Goal: Task Accomplishment & Management: Manage account settings

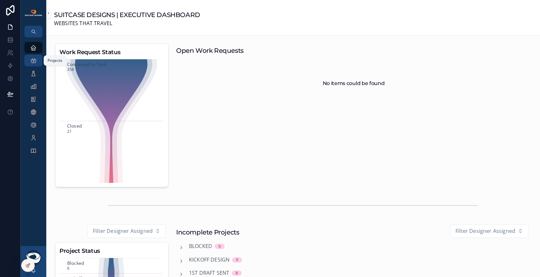
click at [36, 58] on icon "scrollable content" at bounding box center [33, 60] width 6 height 6
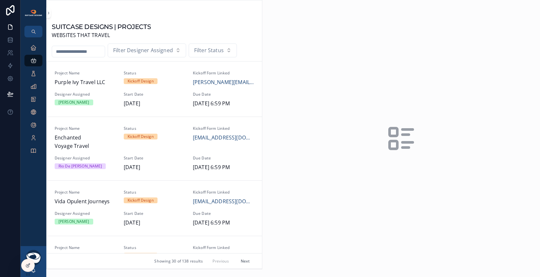
click at [91, 50] on input "scrollable content" at bounding box center [78, 51] width 53 height 9
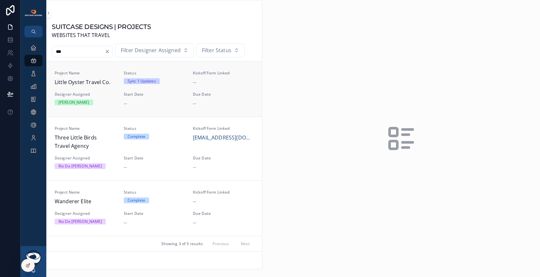
type input "***"
click at [113, 104] on div "[PERSON_NAME]" at bounding box center [85, 102] width 61 height 6
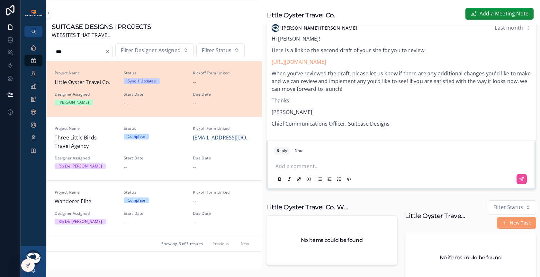
scroll to position [943, 0]
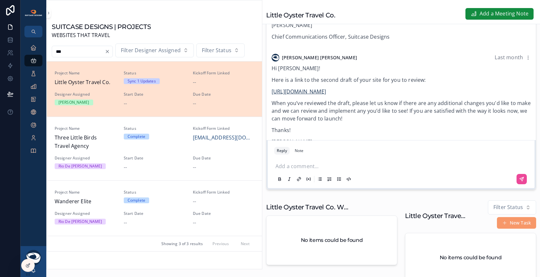
click at [302, 88] on link "[URL][DOMAIN_NAME]" at bounding box center [299, 91] width 54 height 7
click at [8, 52] on icon at bounding box center [10, 53] width 6 height 6
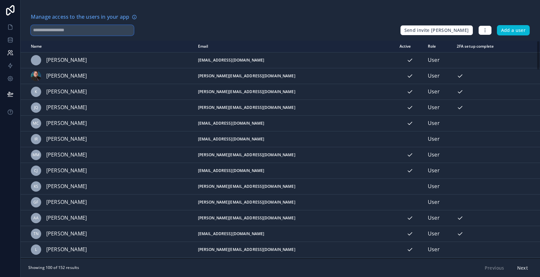
click at [76, 30] on input "text" at bounding box center [82, 30] width 103 height 10
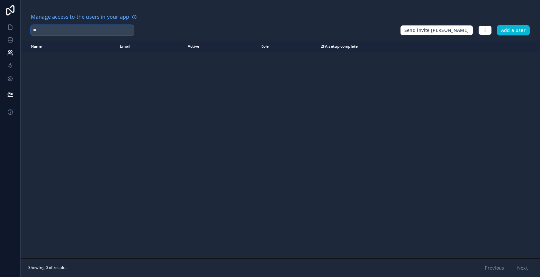
type input "*"
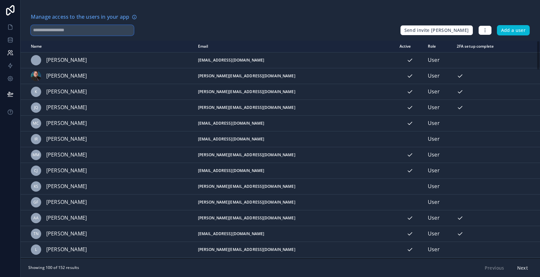
click at [62, 28] on input "text" at bounding box center [82, 30] width 103 height 10
click at [60, 30] on input "text" at bounding box center [82, 30] width 103 height 10
click at [10, 40] on icon at bounding box center [10, 40] width 6 height 6
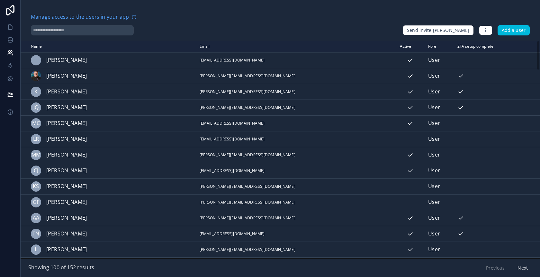
click at [63, 31] on input "text" at bounding box center [82, 30] width 103 height 10
type input "***"
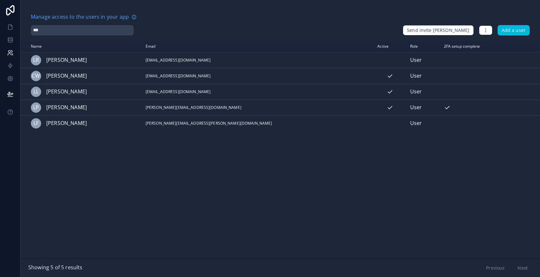
click at [0, 0] on icon "scrollable content" at bounding box center [0, 0] width 0 height 0
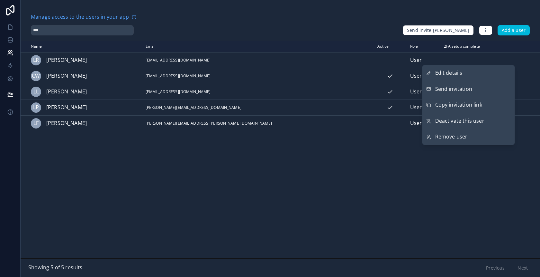
click at [455, 87] on span "Send invitation" at bounding box center [453, 89] width 37 height 8
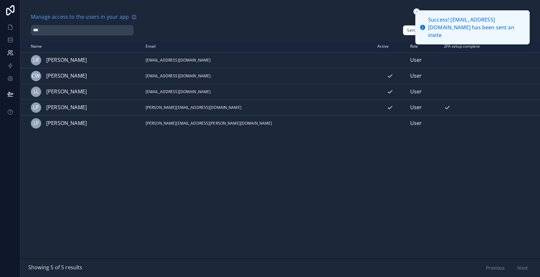
click at [418, 12] on icon "Close toast" at bounding box center [417, 12] width 4 height 4
